Goal: Information Seeking & Learning: Understand process/instructions

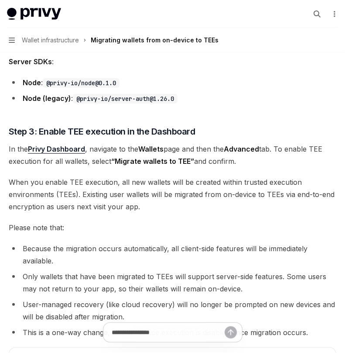
scroll to position [859, 0]
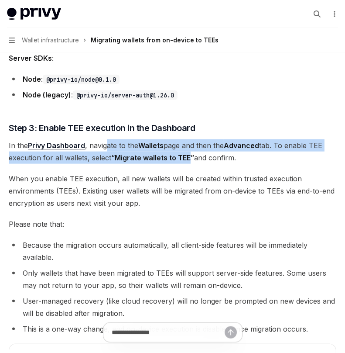
drag, startPoint x: 106, startPoint y: 143, endPoint x: 188, endPoint y: 158, distance: 83.9
click at [188, 158] on span "In the Privy Dashboard , navigate to the Wallets page and then the Advanced tab…" at bounding box center [173, 151] width 328 height 24
click at [188, 158] on strong "“Migrate wallets to TEE”" at bounding box center [152, 157] width 83 height 9
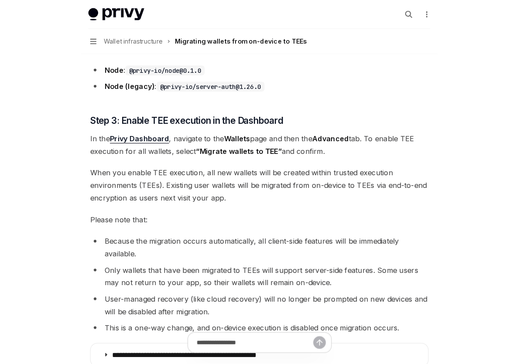
scroll to position [884, 0]
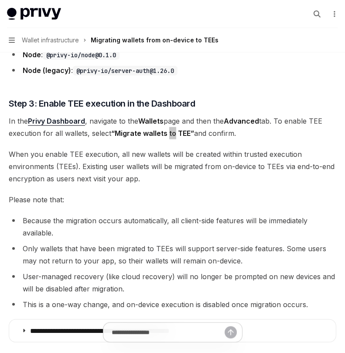
drag, startPoint x: 171, startPoint y: 135, endPoint x: 55, endPoint y: 113, distance: 117.7
click at [58, 124] on span "In the Privy Dashboard , navigate to the Wallets page and then the Advanced tab…" at bounding box center [173, 127] width 328 height 24
click at [62, 117] on link "Privy Dashboard" at bounding box center [56, 120] width 57 height 9
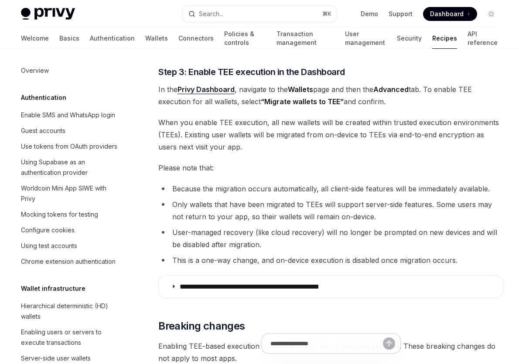
type textarea "*"
